Goal: Transaction & Acquisition: Obtain resource

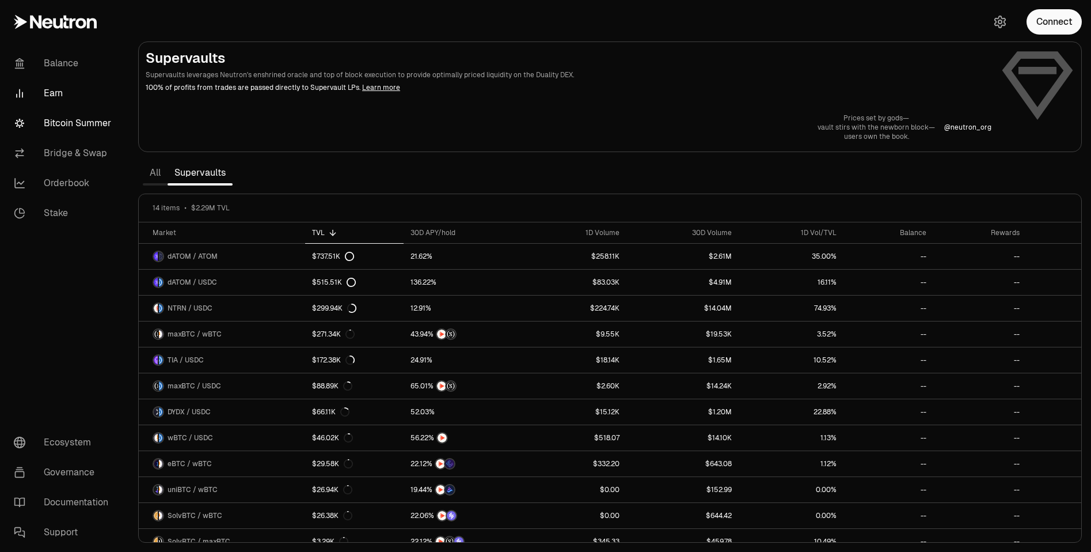
click at [58, 122] on link "Bitcoin Summer" at bounding box center [65, 123] width 120 height 30
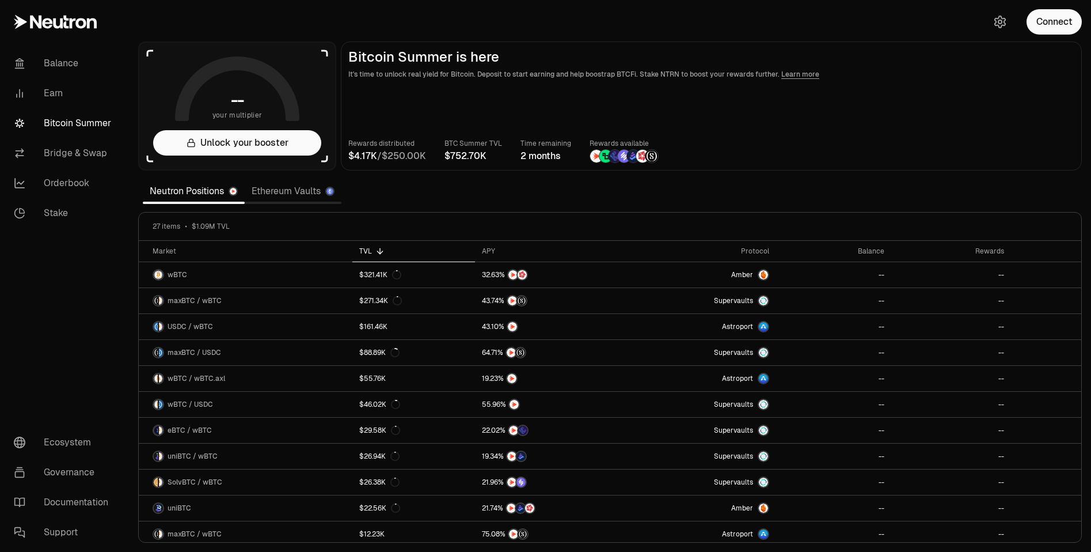
click at [276, 198] on link "Ethereum Vaults" at bounding box center [293, 191] width 97 height 23
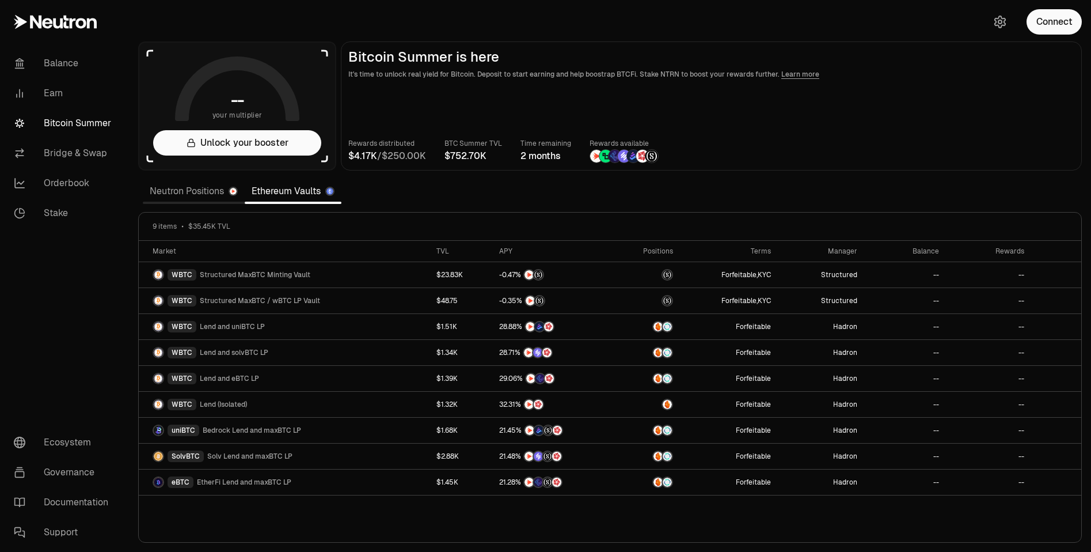
click at [203, 195] on link "Neutron Positions" at bounding box center [194, 191] width 102 height 23
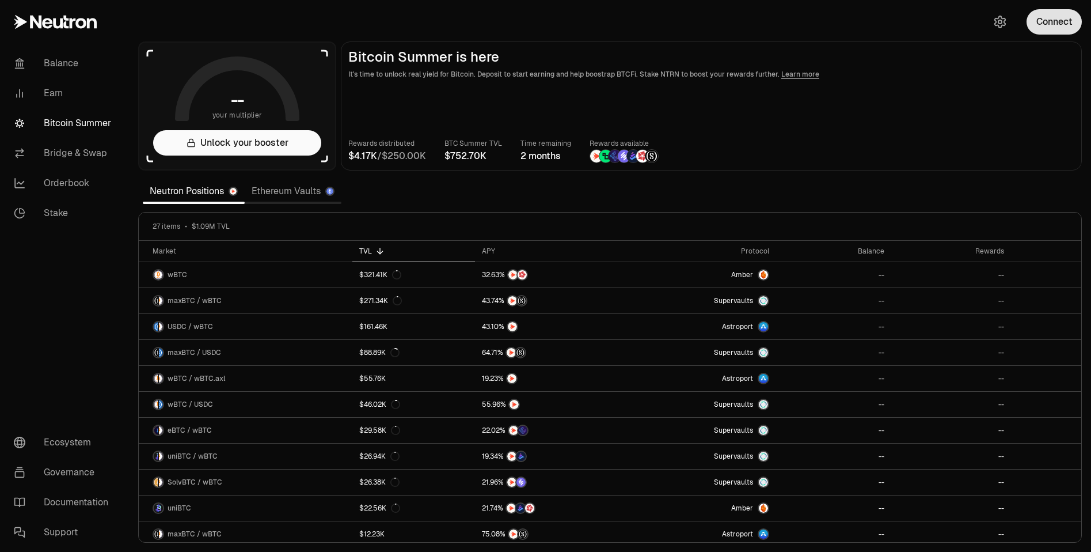
click at [1052, 18] on button "Connect" at bounding box center [1054, 21] width 55 height 25
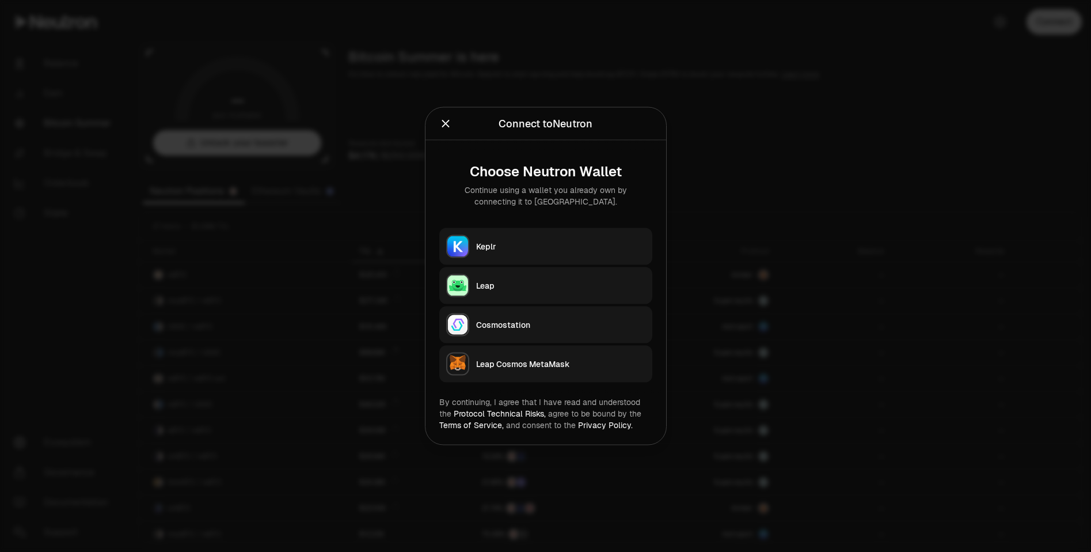
click at [517, 238] on button "Keplr" at bounding box center [545, 246] width 213 height 37
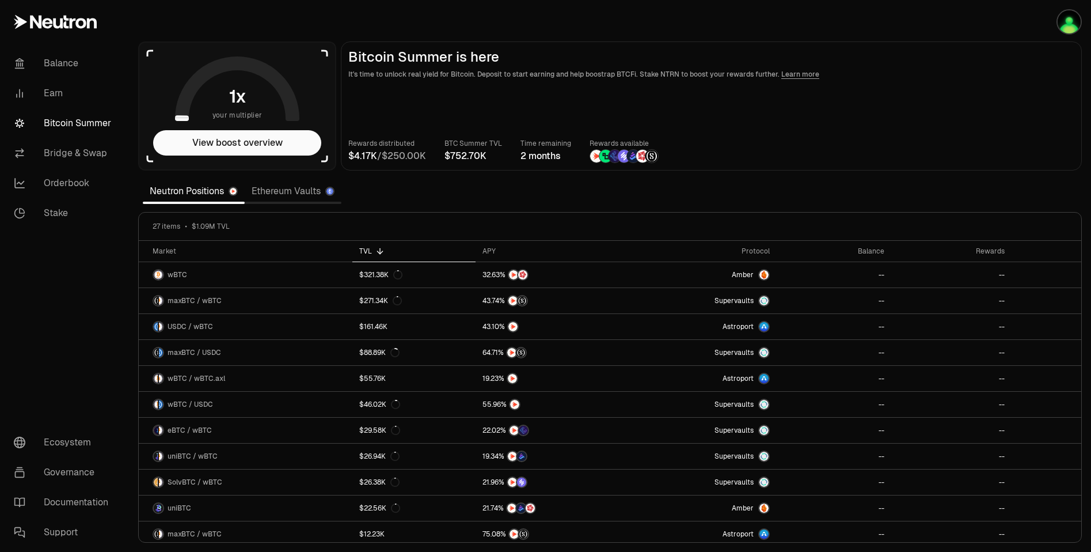
click at [374, 155] on span "K" at bounding box center [374, 155] width 6 height 9
